Goal: Task Accomplishment & Management: Complete application form

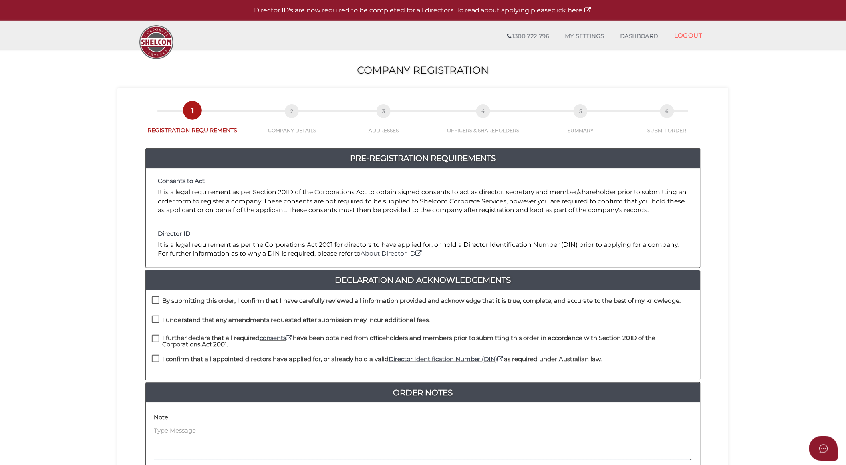
click at [156, 298] on label "By submitting this order, I confirm that I have carefully reviewed all informat…" at bounding box center [416, 302] width 529 height 10
checkbox input "true"
click at [156, 319] on label "I understand that any amendments requested after submission may incur additiona…" at bounding box center [291, 322] width 278 height 10
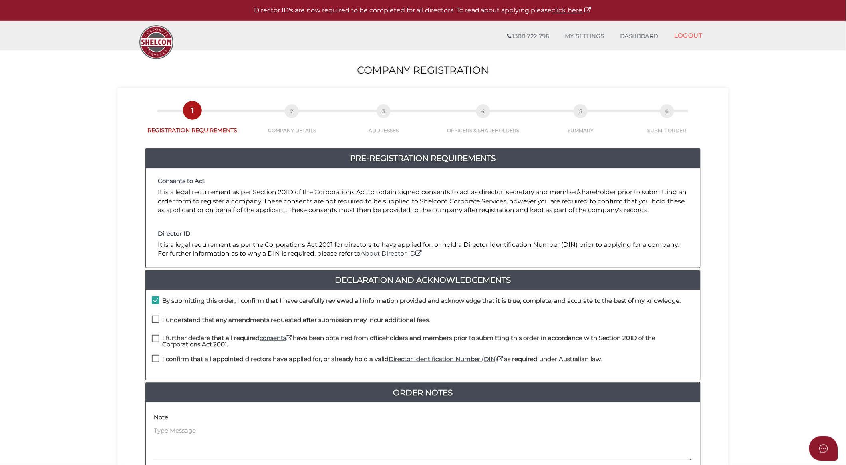
checkbox input "true"
click at [157, 336] on label "I further declare that all required consents have been obtained from officehold…" at bounding box center [423, 340] width 542 height 10
checkbox input "true"
click at [156, 361] on label "I confirm that all appointed directors have applied for, or already hold a vali…" at bounding box center [377, 361] width 450 height 10
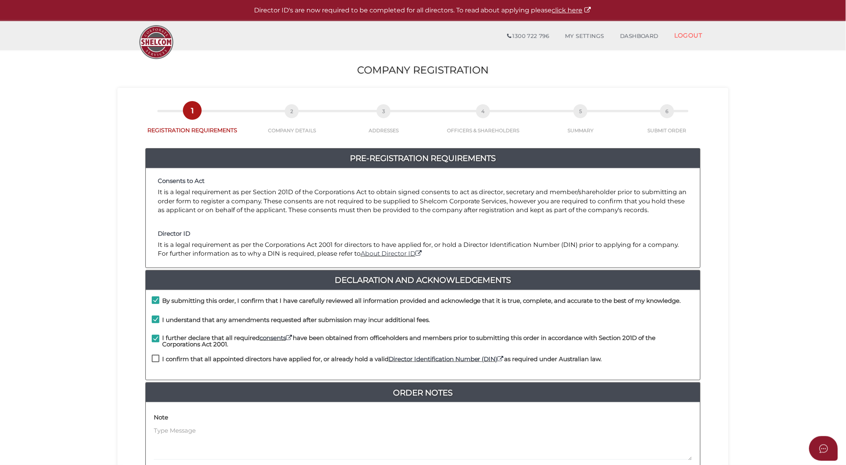
checkbox input "true"
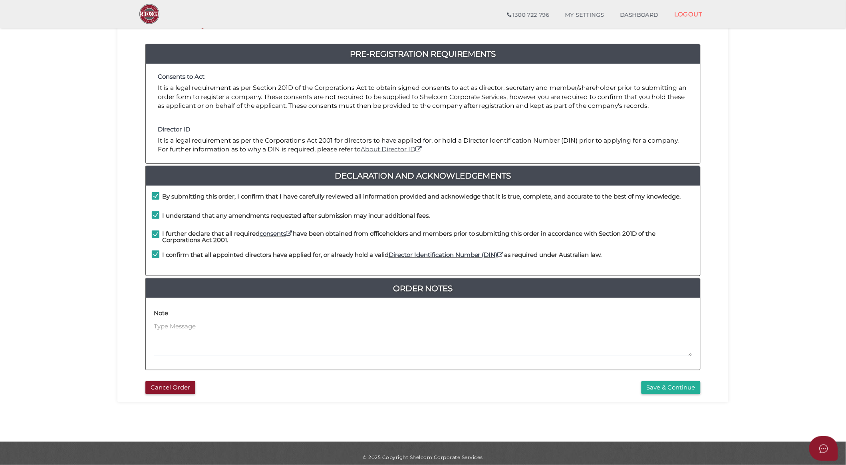
scroll to position [83, 0]
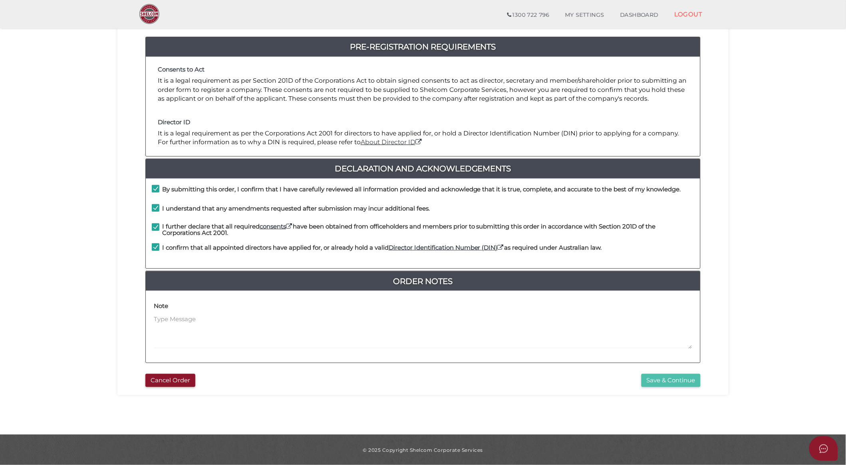
click at [672, 382] on button "Save & Continue" at bounding box center [670, 380] width 59 height 13
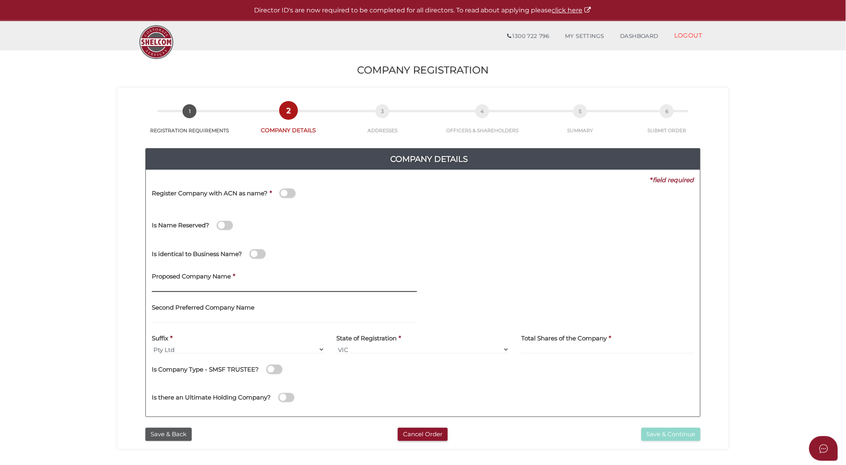
click at [220, 287] on input "text" at bounding box center [284, 287] width 265 height 9
paste input "VTA Holdings Pty Ltd"
click at [199, 285] on input "VTA Holdings" at bounding box center [284, 287] width 265 height 9
type input "VTA Holdings VIC"
click at [544, 349] on input at bounding box center [607, 349] width 173 height 9
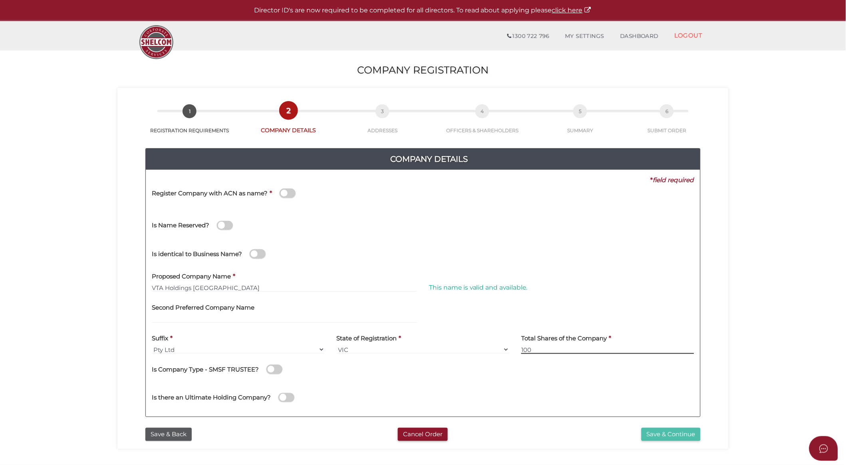
type input "100"
click at [645, 433] on button "Save & Continue" at bounding box center [670, 434] width 59 height 13
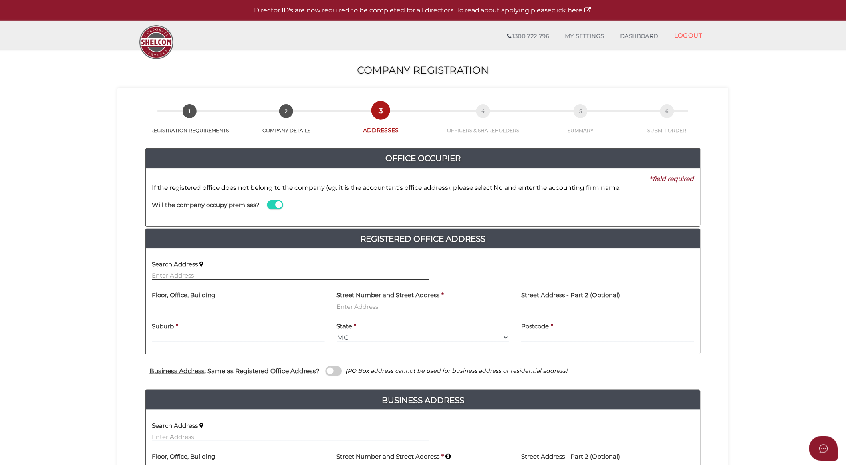
click at [209, 274] on input "text" at bounding box center [290, 275] width 277 height 9
paste input "Level 7, [STREET_ADDRESS]"
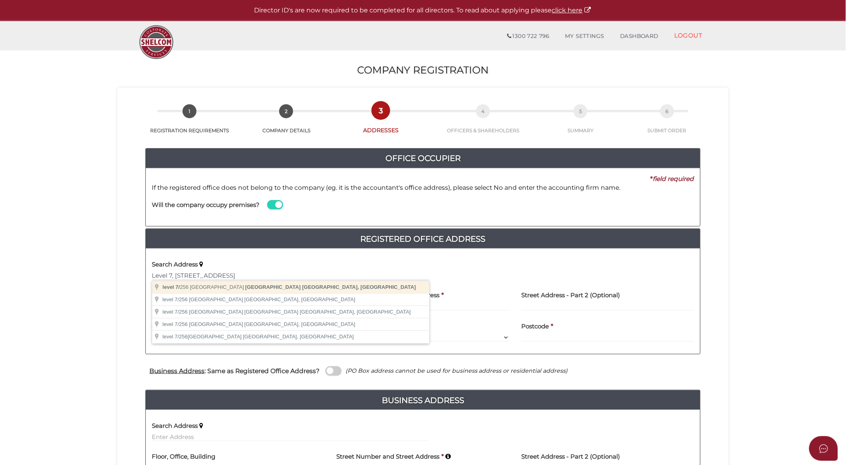
type input "level [STREET_ADDRESS]"
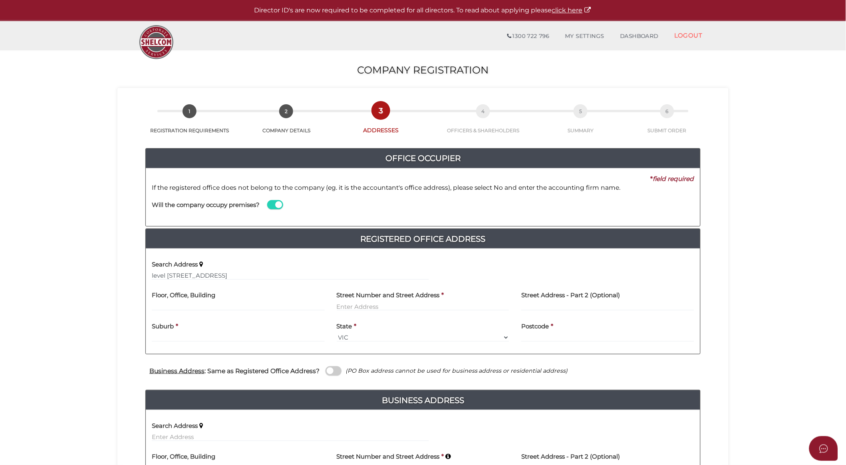
type input "level 7"
type input "[STREET_ADDRESS]"
type input "[GEOGRAPHIC_DATA]"
select select "VIC"
type input "3000"
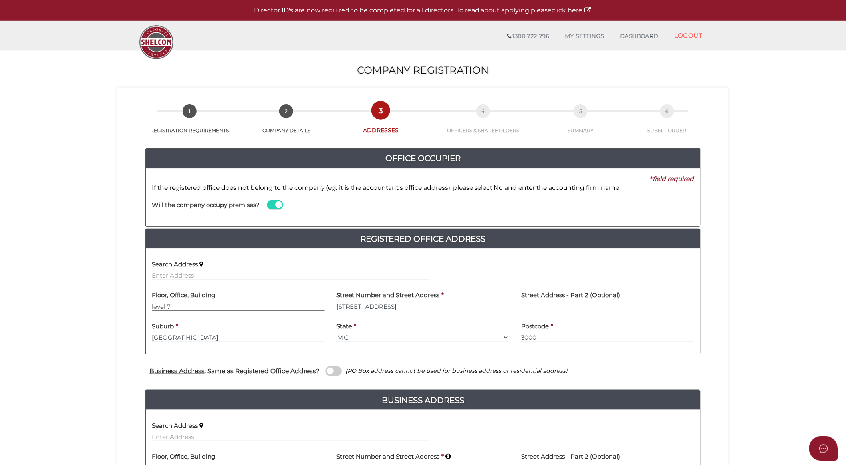
click at [153, 306] on input "level 7" at bounding box center [238, 306] width 173 height 9
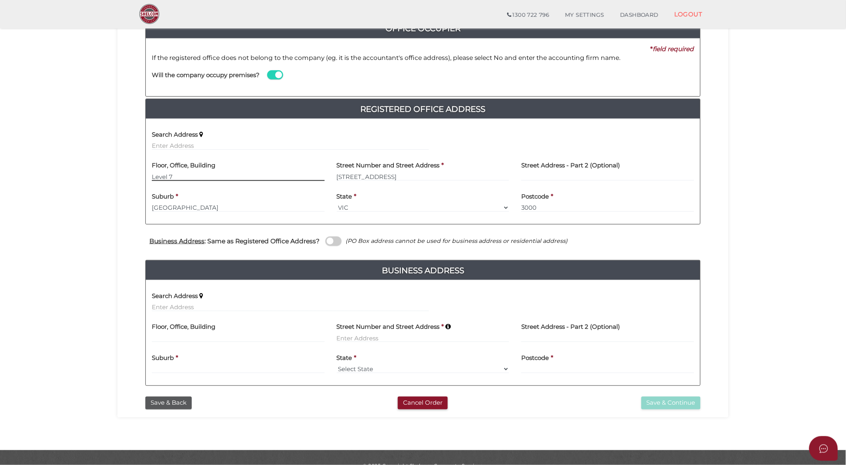
scroll to position [117, 0]
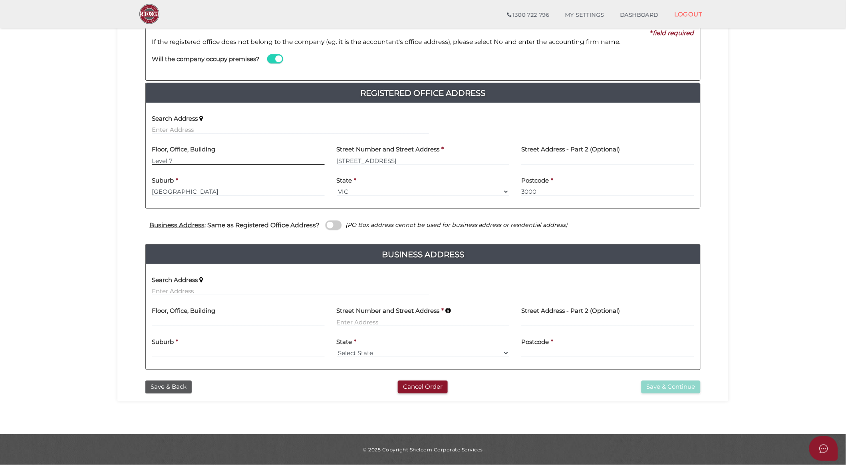
type input "Level 7"
click at [333, 222] on span at bounding box center [333, 224] width 16 height 9
click at [0, 0] on input "checkbox" at bounding box center [0, 0] width 0 height 0
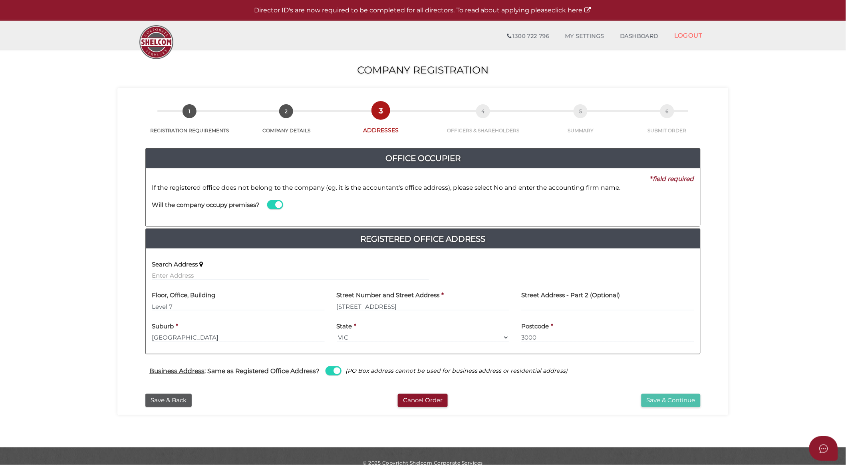
click at [659, 402] on button "Save & Continue" at bounding box center [670, 400] width 59 height 13
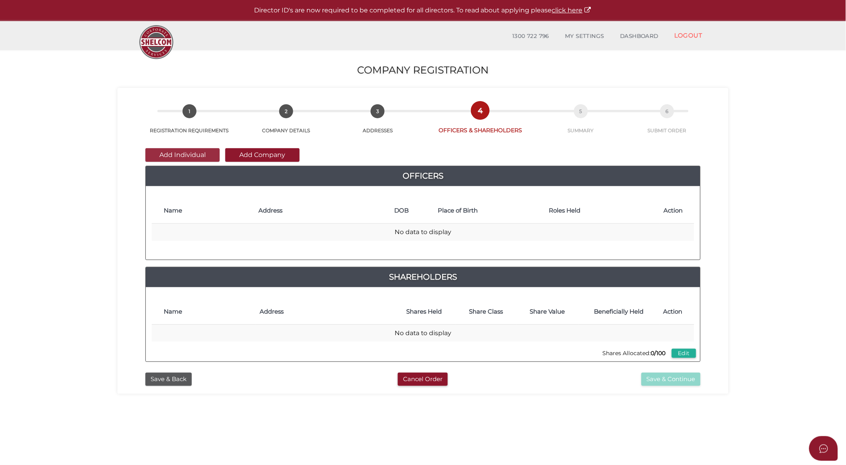
click at [204, 154] on button "Add Individual" at bounding box center [182, 155] width 74 height 14
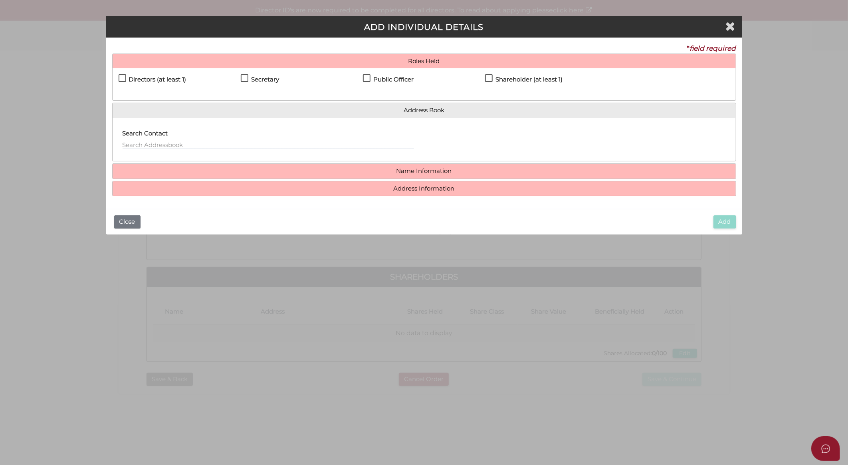
click at [122, 77] on label "Directors (at least 1)" at bounding box center [153, 81] width 68 height 10
checkbox input "true"
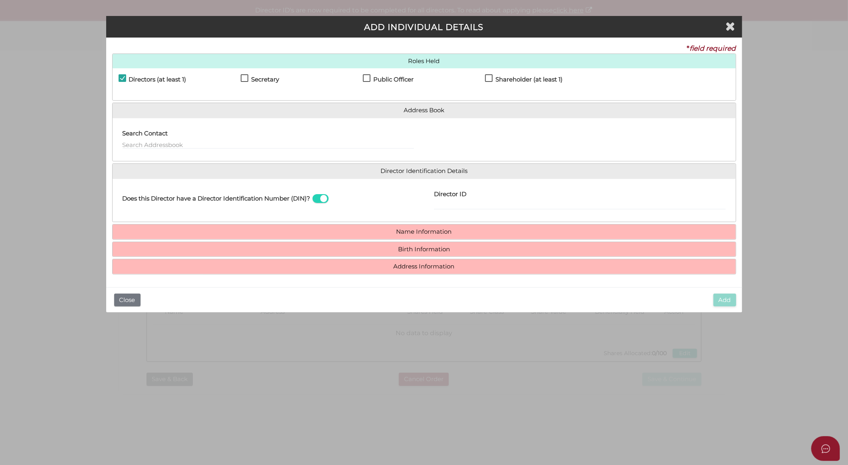
click at [247, 79] on label "Secretary" at bounding box center [260, 81] width 38 height 10
checkbox input "true"
click at [369, 79] on label "Public Officer" at bounding box center [388, 81] width 51 height 10
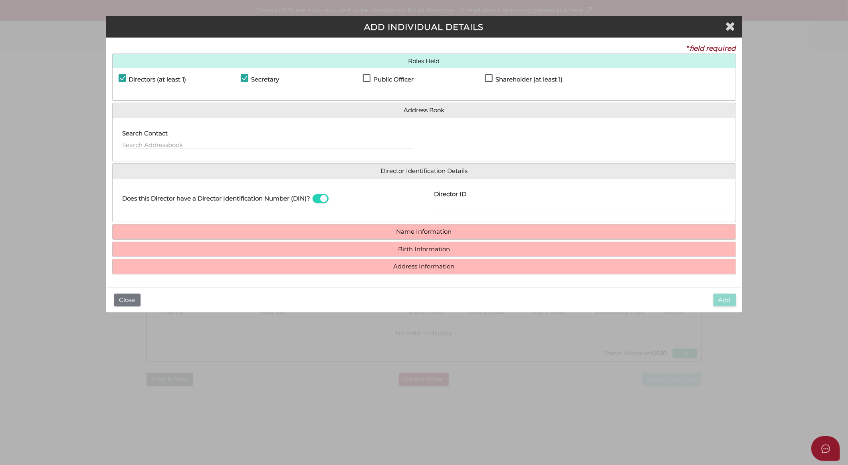
checkbox input "true"
click at [448, 204] on input "Director ID" at bounding box center [580, 205] width 292 height 9
paste input "036608069582899"
type input "036608069582899"
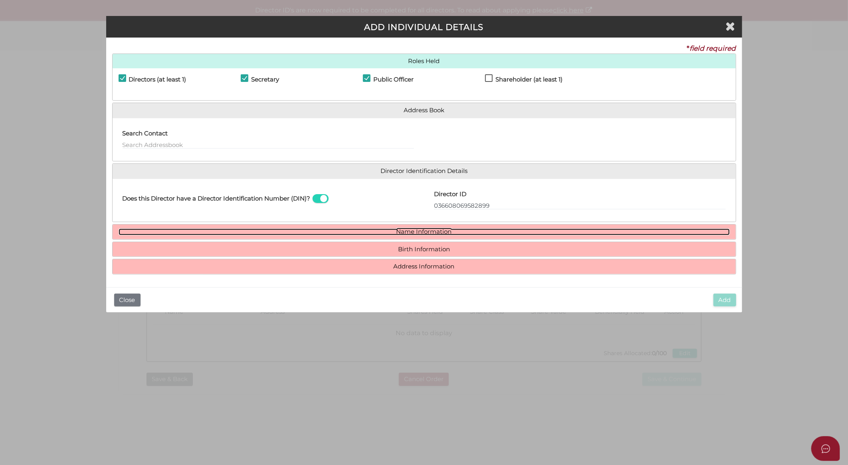
click at [421, 233] on link "Name Information" at bounding box center [424, 231] width 611 height 7
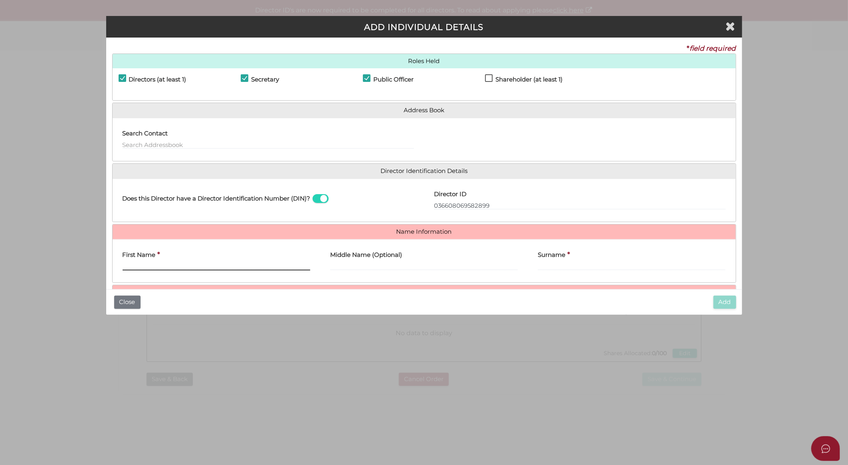
click at [218, 264] on input "First Name" at bounding box center [217, 266] width 188 height 9
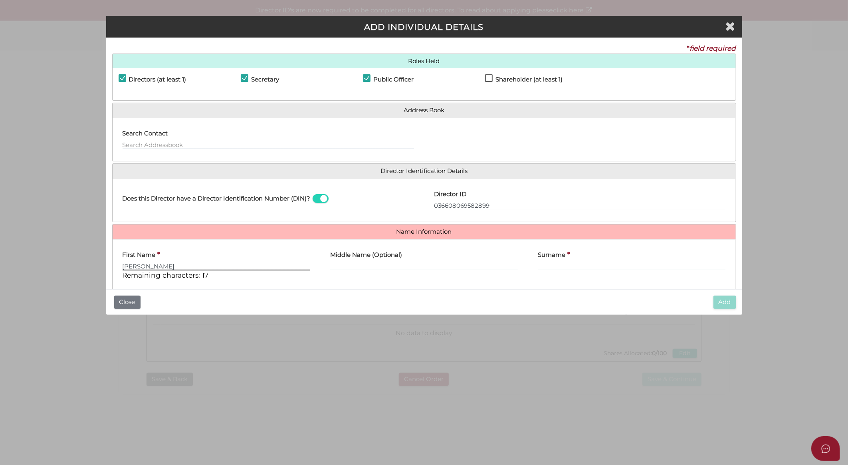
type input "Toby"
type input "M"
type input "John Mason"
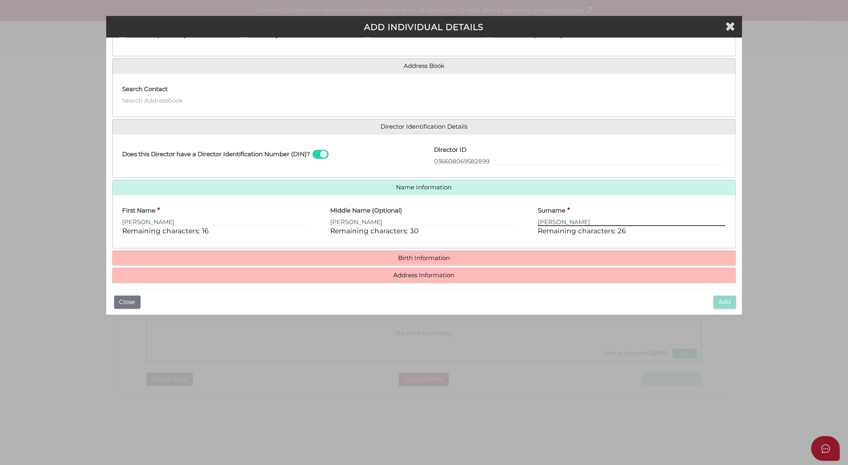
scroll to position [51, 0]
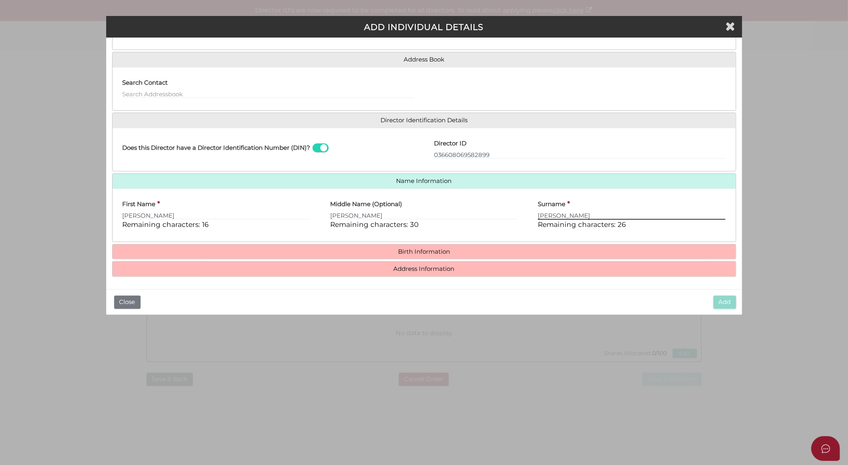
type input "Pope"
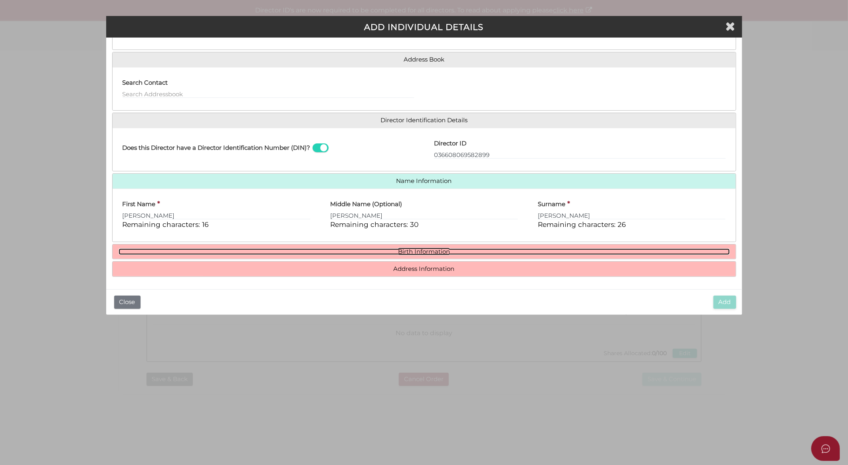
click at [440, 249] on link "Birth Information" at bounding box center [424, 251] width 611 height 7
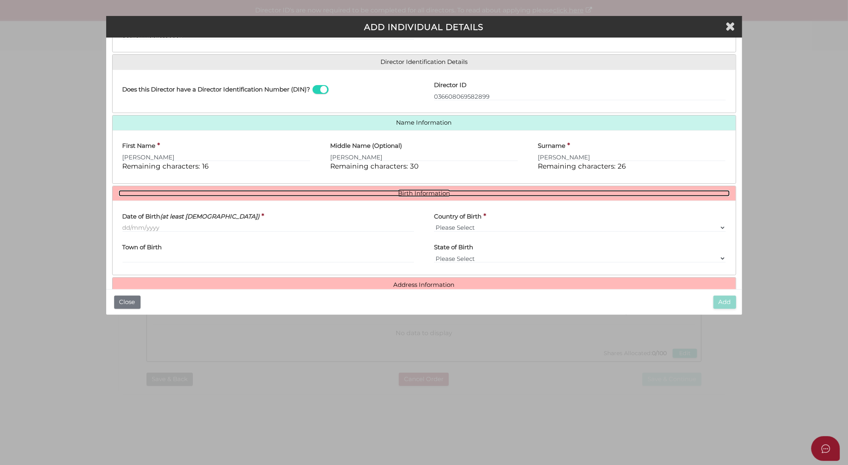
scroll to position [125, 0]
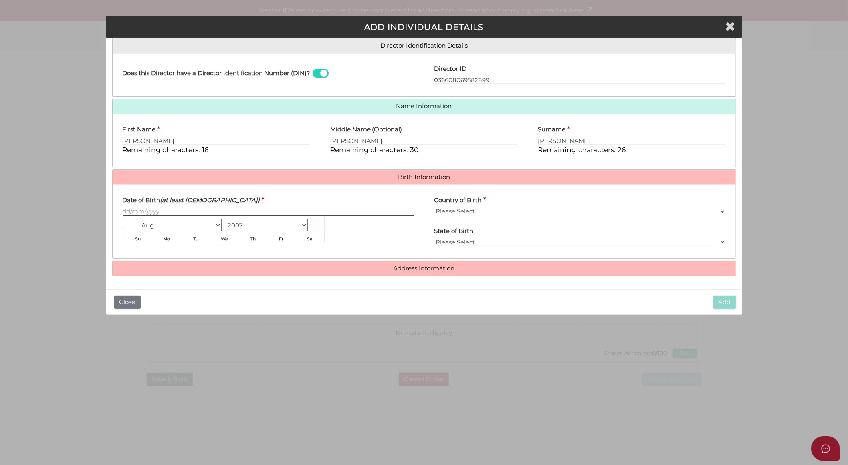
click at [140, 208] on input "Date of Birth (at least 18 years old)" at bounding box center [269, 211] width 292 height 9
paste input "[DATE]"
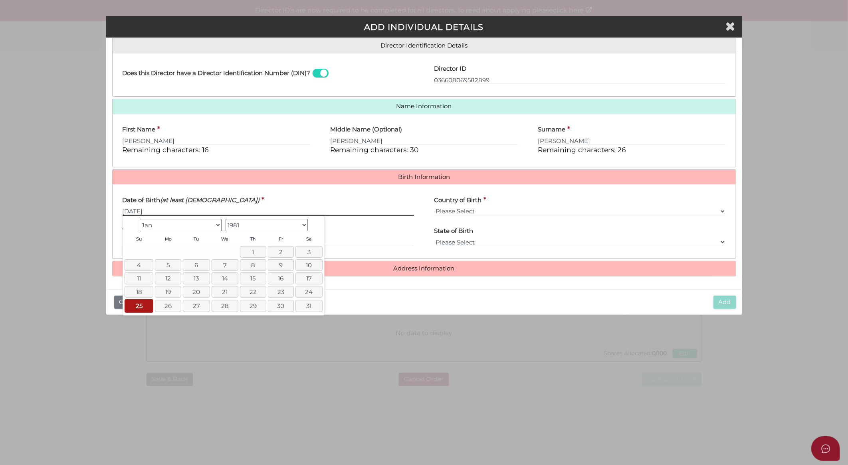
type input "[DATE]"
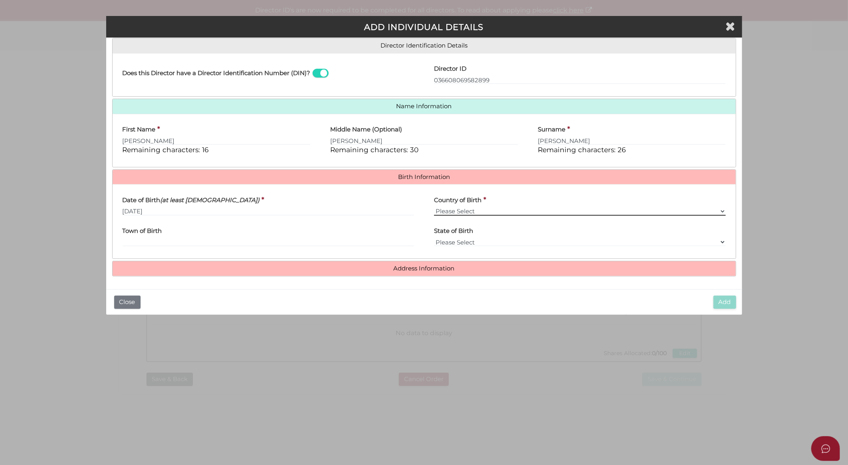
click at [452, 212] on select "Please Select v Australia Afghanistan Albania Algeria American Samoa Andorra An…" at bounding box center [580, 211] width 292 height 9
select select "[GEOGRAPHIC_DATA]"
click at [434, 207] on select "Please Select v Australia Afghanistan Albania Algeria American Samoa Andorra An…" at bounding box center [580, 211] width 292 height 9
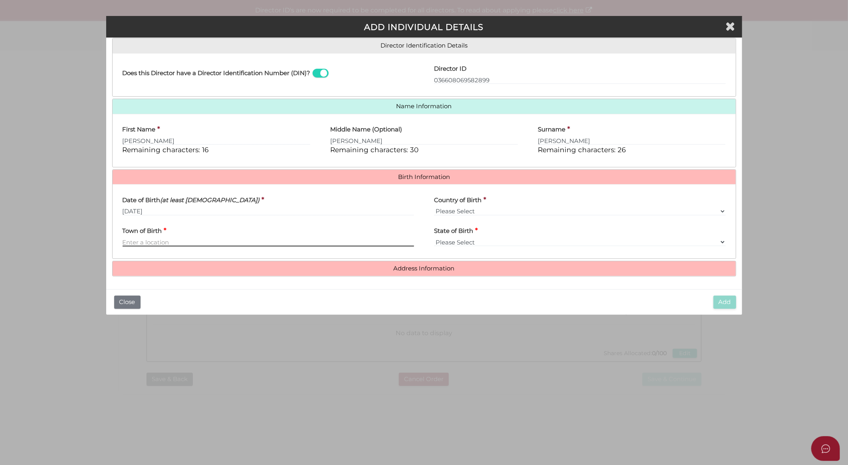
click at [190, 242] on input "Town of Birth" at bounding box center [269, 242] width 292 height 9
type input "Ivanhoe"
select select "VIC"
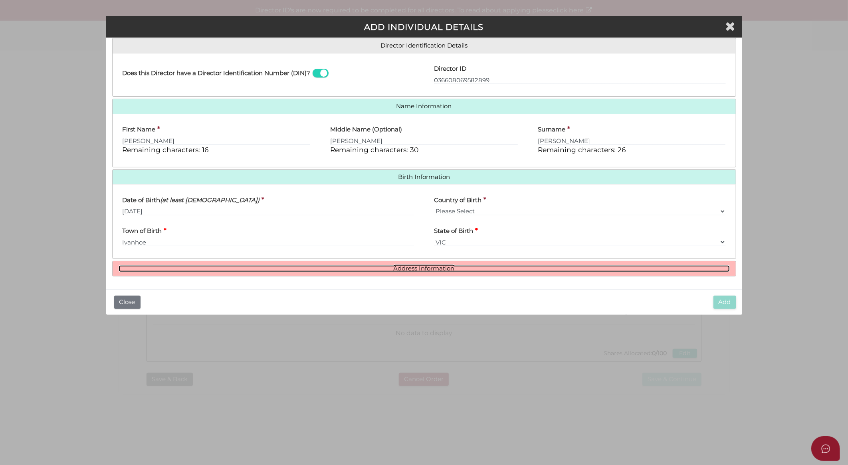
click at [432, 270] on link "Address Information" at bounding box center [424, 268] width 611 height 7
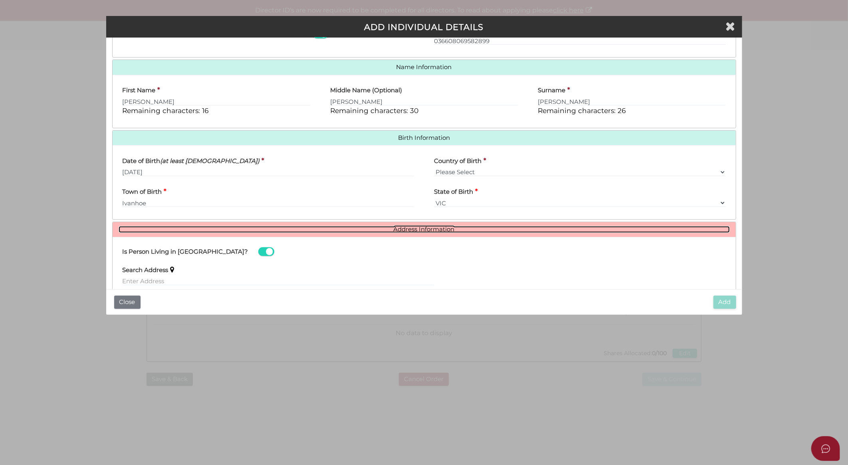
scroll to position [248, 0]
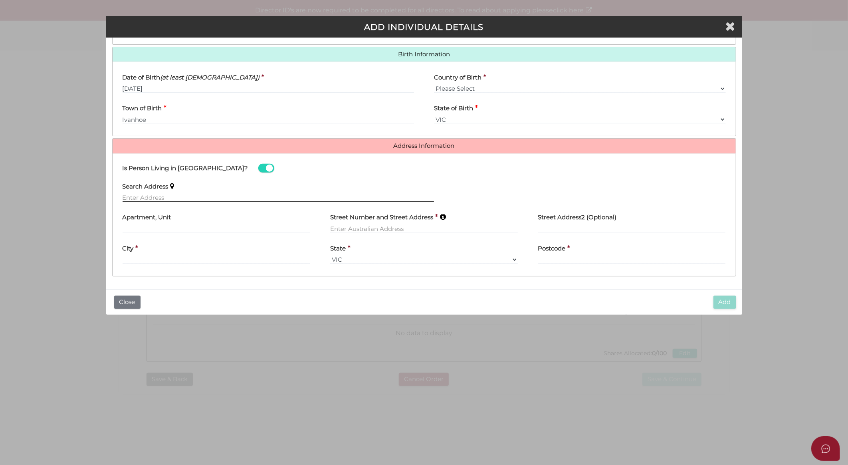
click at [219, 197] on input "text" at bounding box center [279, 197] width 312 height 9
paste input "70 Orient Drive Sunrise"
type input "70 Orient Drive, Sunrise Beach QLD, Australia"
type input "70 Orient Drive"
type input "Sunrise Beach"
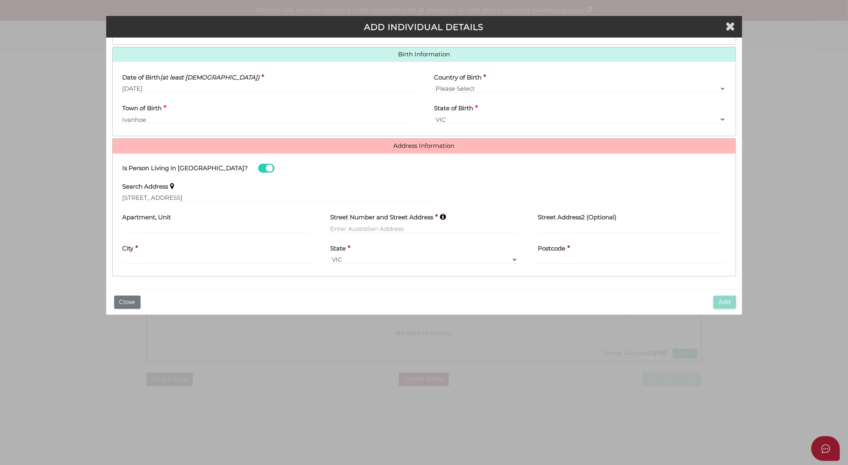
select select "QLD"
type input "4567"
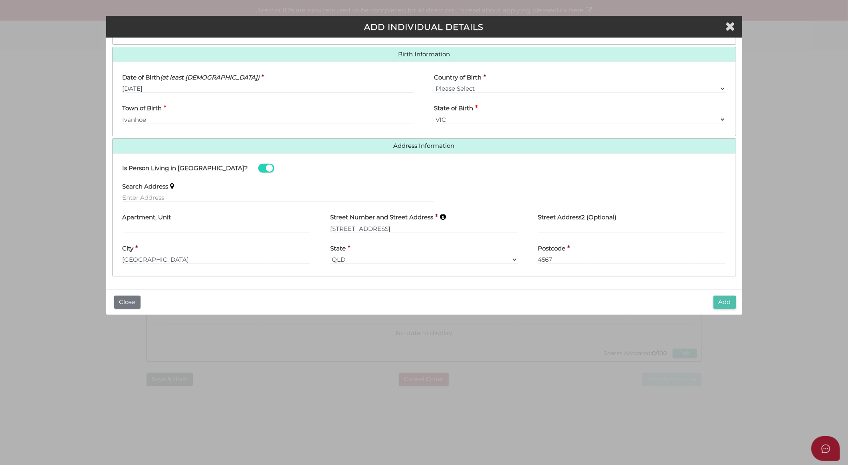
click at [729, 301] on button "Add" at bounding box center [724, 301] width 23 height 13
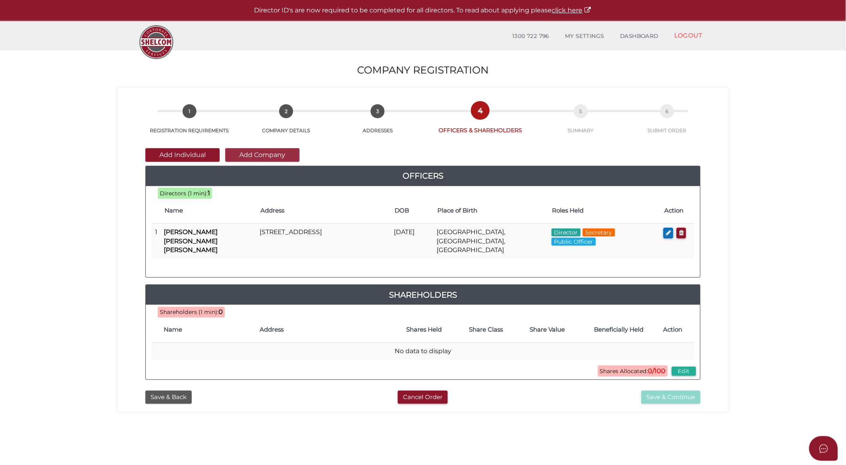
click at [250, 155] on button "Add Company" at bounding box center [262, 155] width 74 height 14
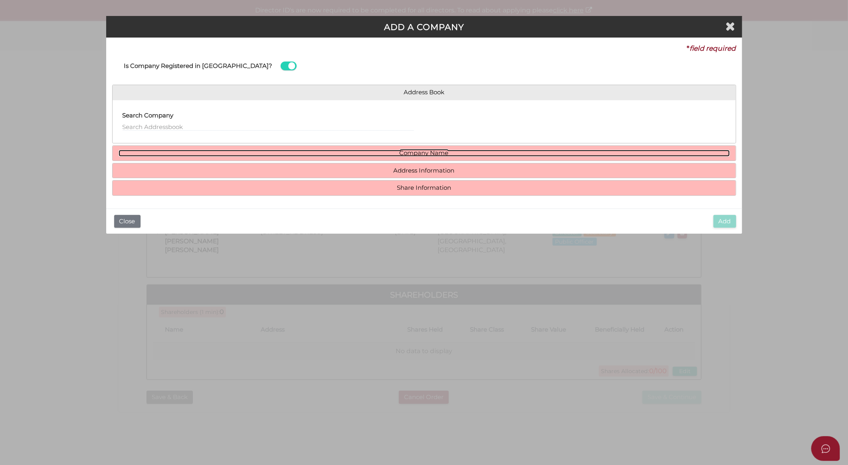
click at [436, 153] on link "Company Name" at bounding box center [424, 153] width 611 height 7
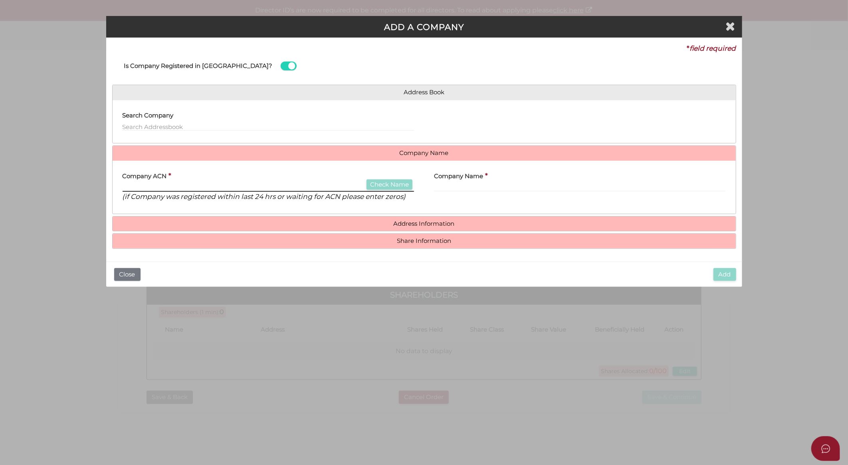
click at [311, 183] on input "text" at bounding box center [269, 187] width 292 height 9
type input "146402664"
click at [388, 182] on button "Check Name" at bounding box center [390, 184] width 46 height 11
type input "TOBICA PTY. LTD."
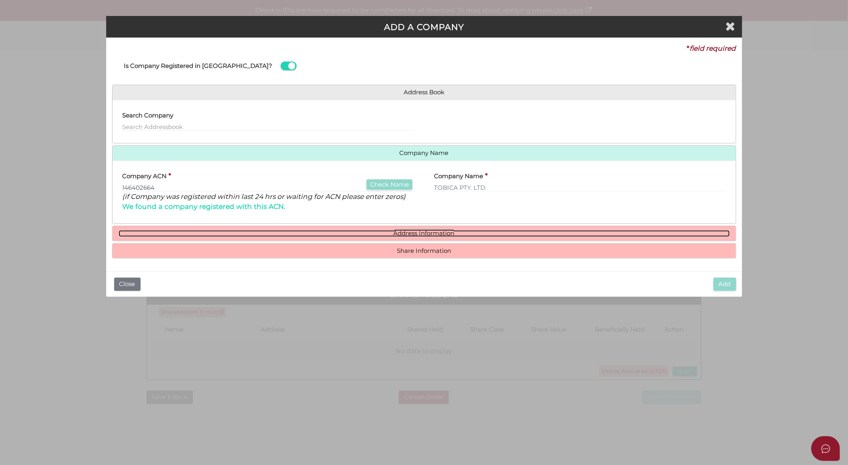
click at [424, 234] on link "Address Information" at bounding box center [424, 233] width 611 height 7
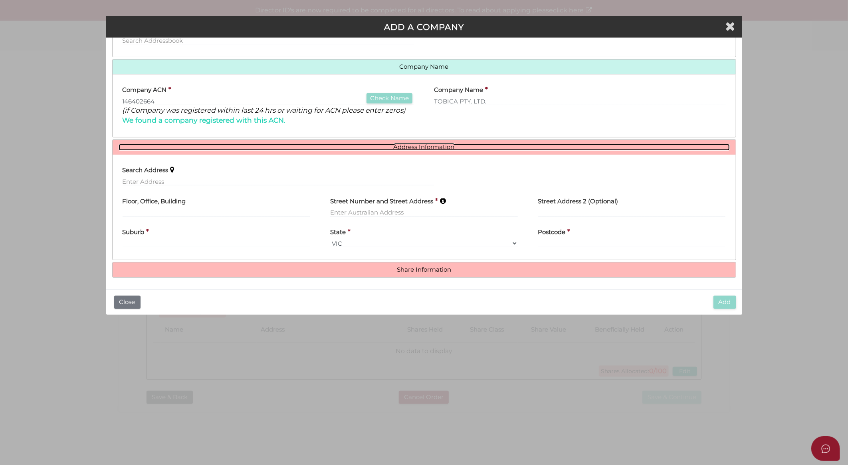
scroll to position [87, 0]
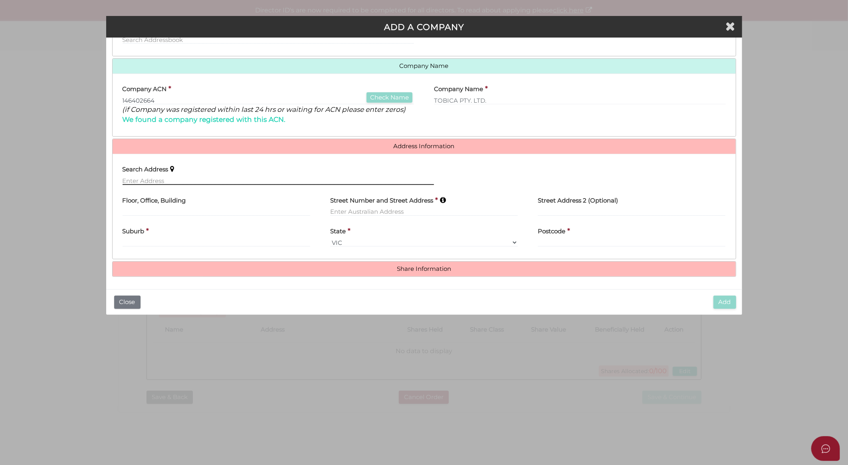
click at [145, 178] on input "text" at bounding box center [279, 180] width 312 height 9
paste input "Level 7, 256 Queen Street"
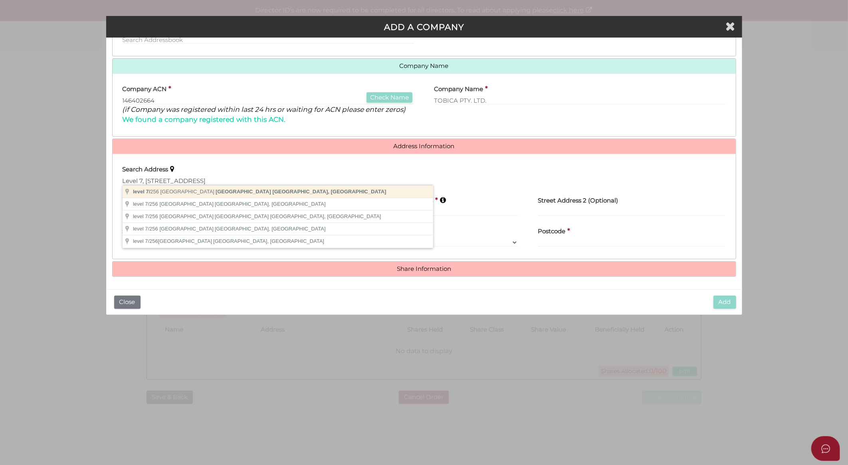
type input "level 7/256 Queen Street, Melbourne VIC, Australia"
type input "level 7"
type input "[STREET_ADDRESS]"
type input "[GEOGRAPHIC_DATA]"
select select "VIC"
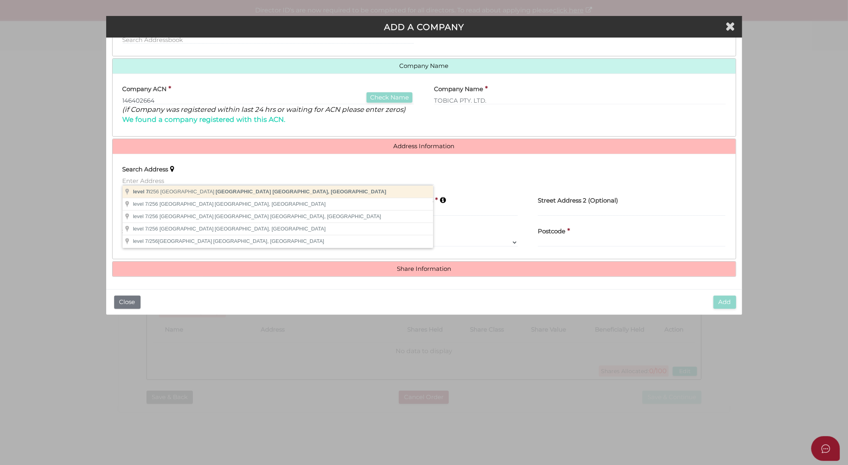
type input "3000"
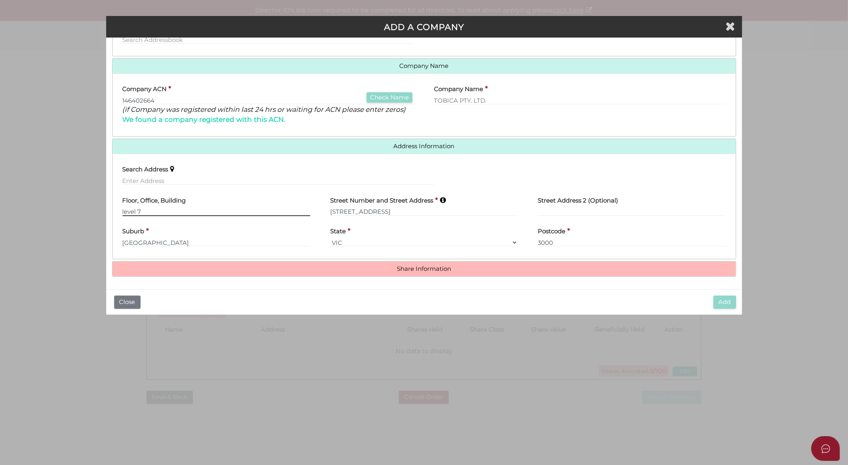
click at [125, 210] on input "level 7" at bounding box center [217, 211] width 188 height 9
type input "Level 7"
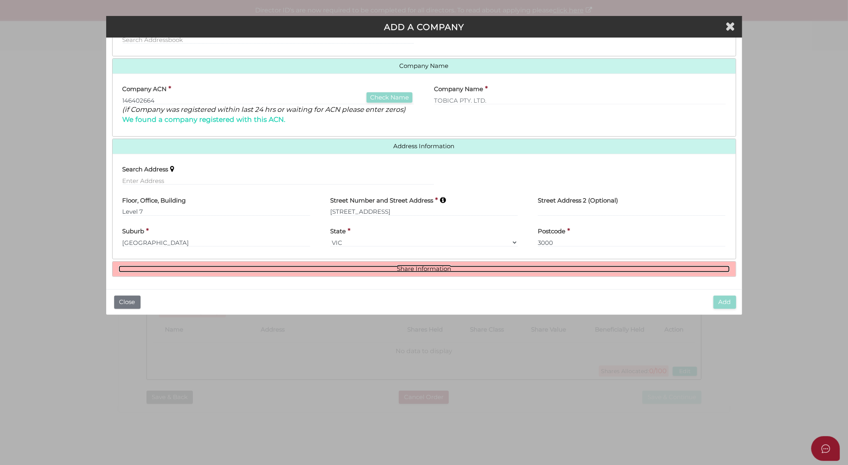
click at [414, 266] on link "Share Information" at bounding box center [424, 269] width 611 height 7
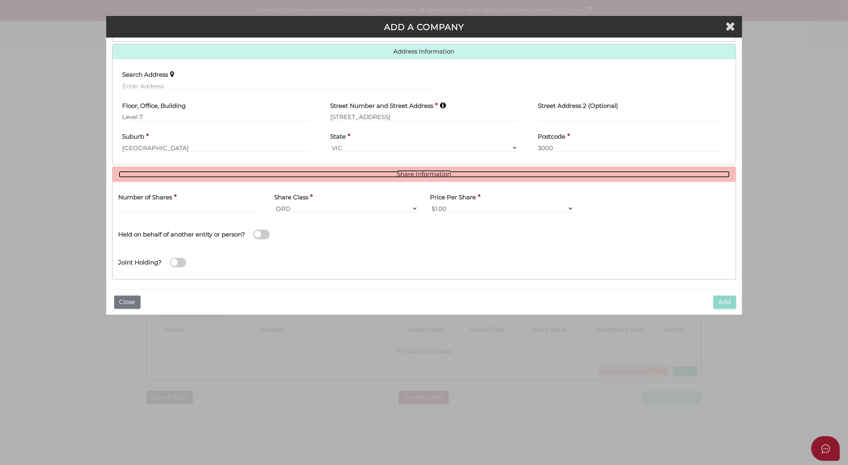
scroll to position [185, 0]
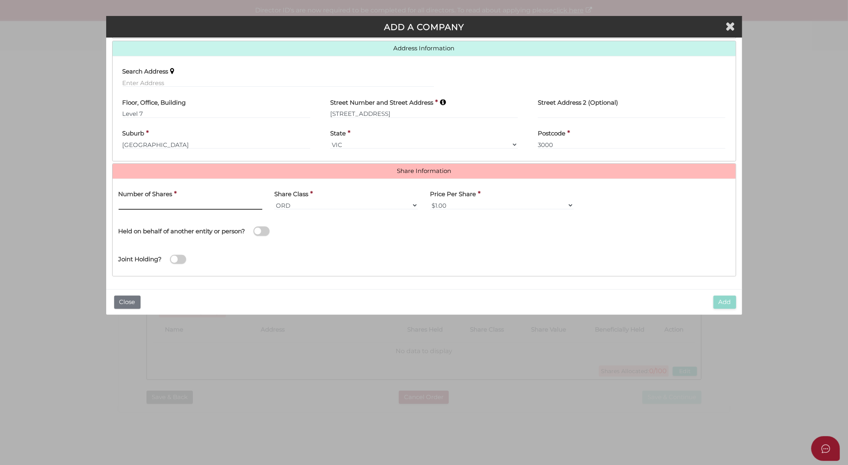
click at [161, 204] on input "text" at bounding box center [191, 205] width 144 height 9
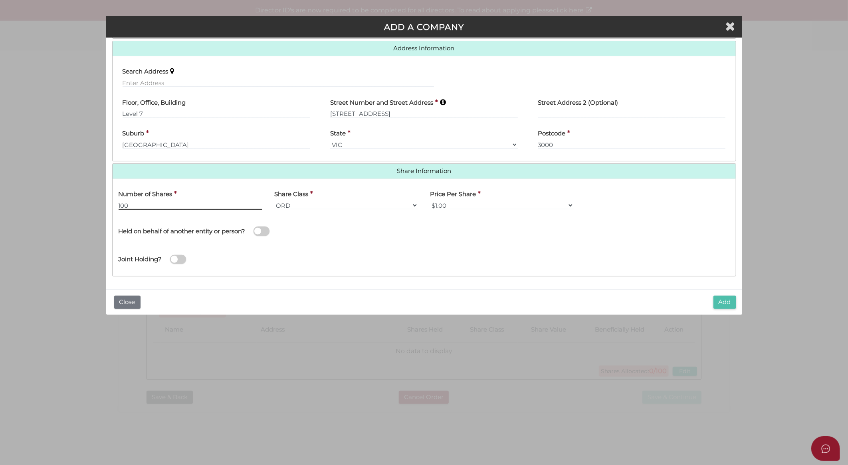
type input "100"
click at [724, 303] on button "Add" at bounding box center [724, 301] width 23 height 13
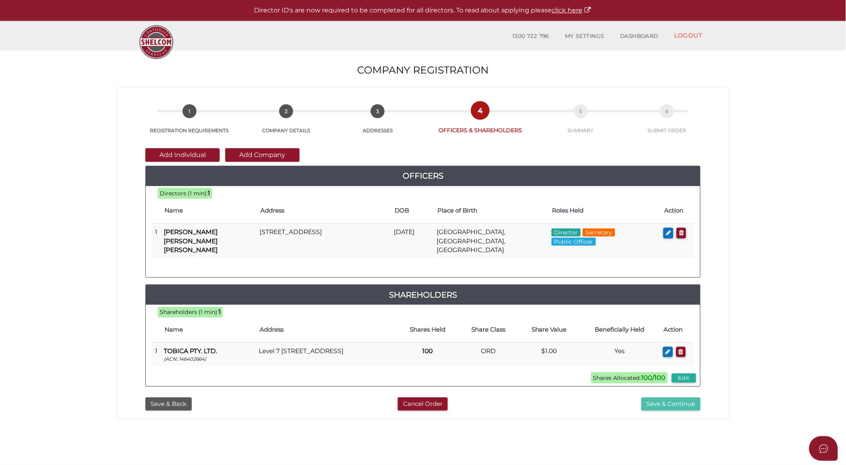
click at [687, 397] on button "Save & Continue" at bounding box center [670, 403] width 59 height 13
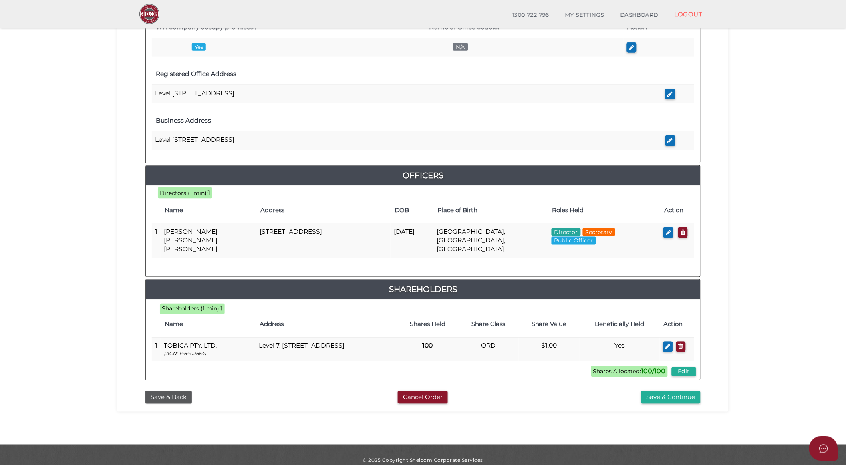
scroll to position [243, 0]
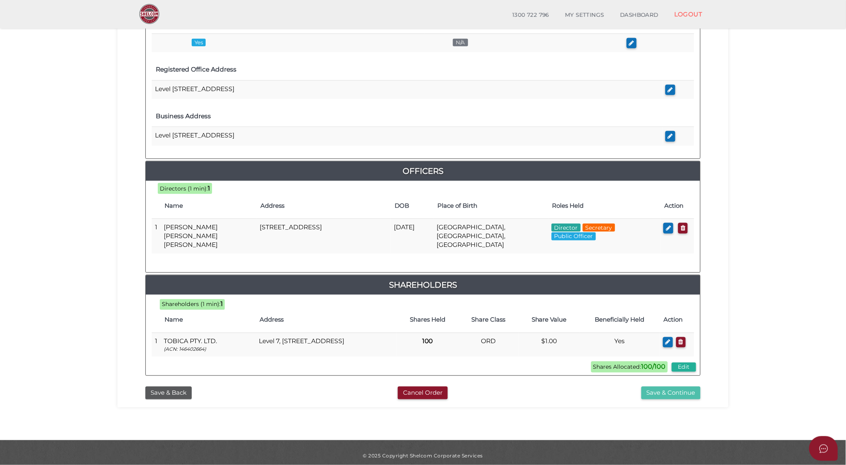
click at [666, 389] on button "Save & Continue" at bounding box center [670, 392] width 59 height 13
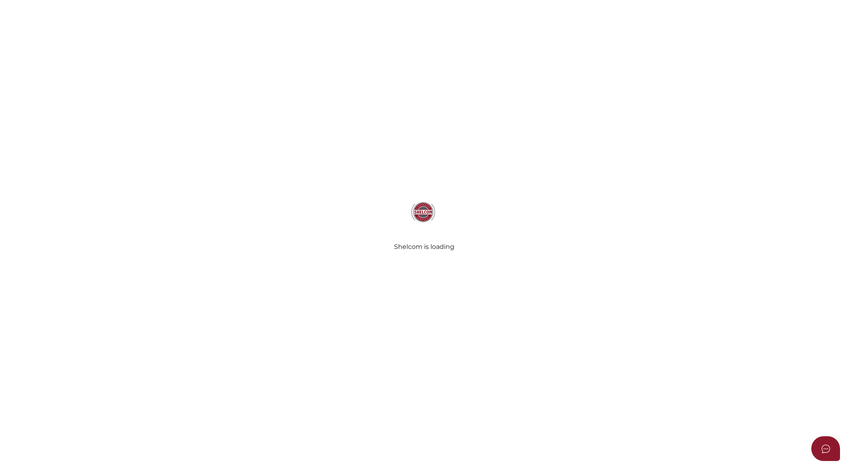
select select "Comb Binding"
radio input "true"
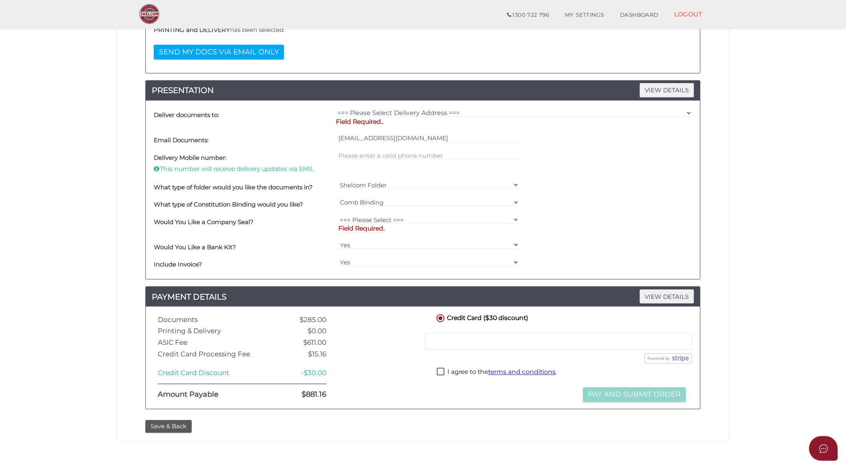
scroll to position [213, 0]
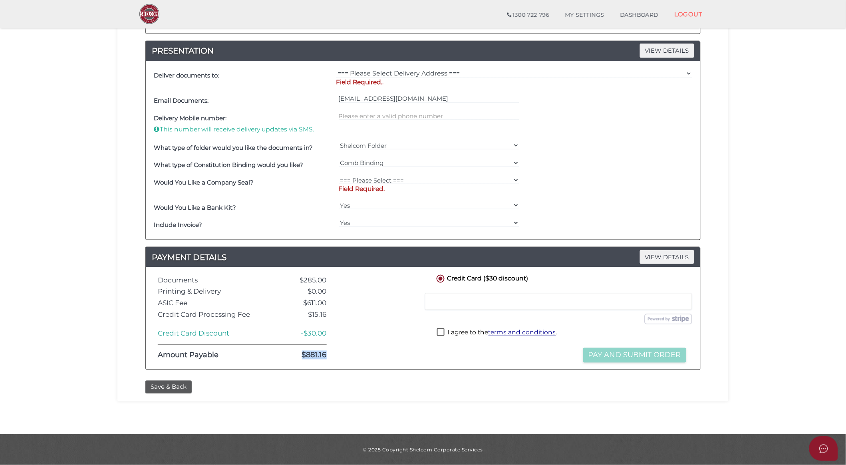
drag, startPoint x: 328, startPoint y: 356, endPoint x: 299, endPoint y: 356, distance: 28.4
click at [299, 356] on div "$881.16" at bounding box center [300, 355] width 64 height 8
drag, startPoint x: 299, startPoint y: 356, endPoint x: 311, endPoint y: 356, distance: 11.2
copy div "$881.16"
click at [167, 390] on button "Save & Back" at bounding box center [168, 386] width 46 height 13
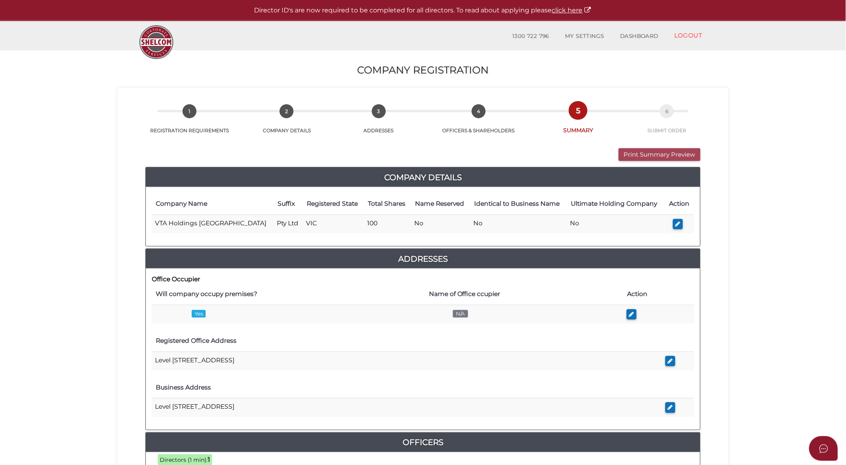
click at [639, 153] on button "Print Summary Preview" at bounding box center [659, 154] width 82 height 13
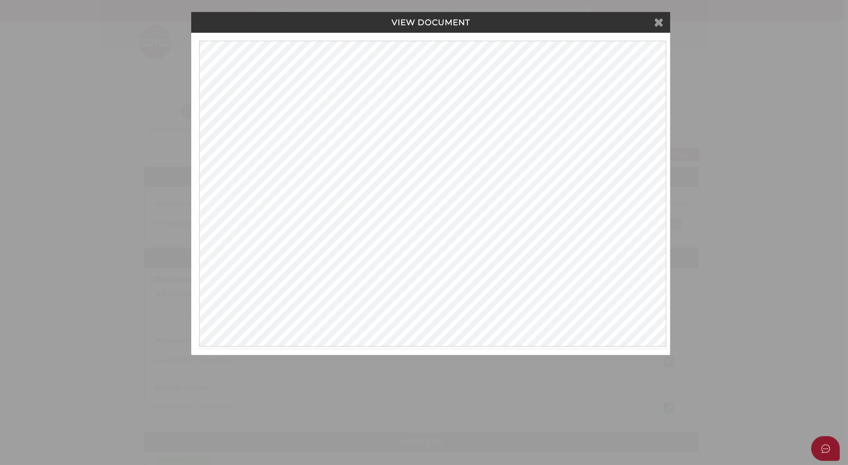
click at [660, 23] on icon at bounding box center [659, 22] width 10 height 12
